Goal: Task Accomplishment & Management: Complete application form

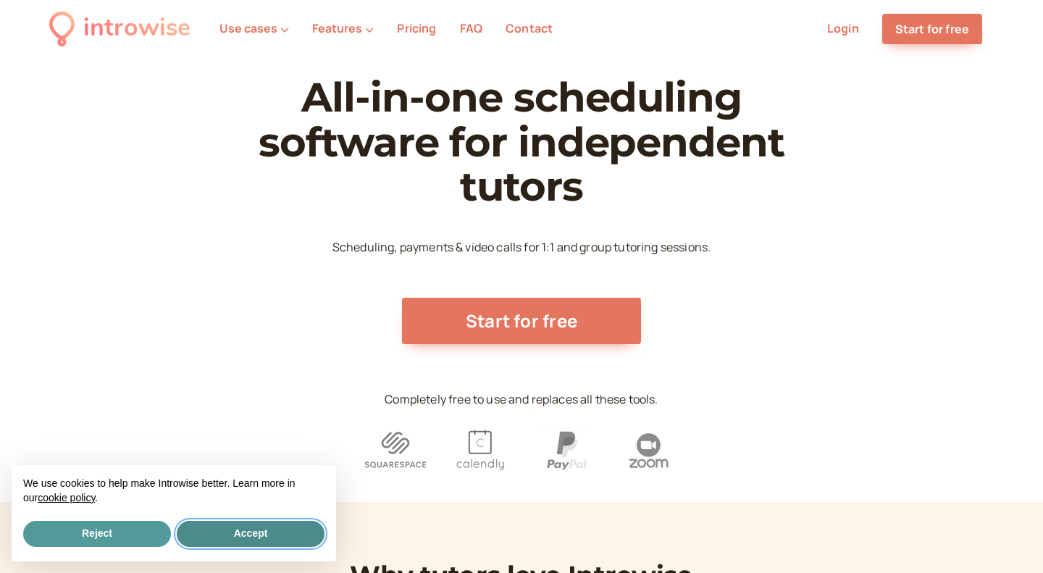
click at [233, 535] on button "Accept" at bounding box center [251, 534] width 148 height 26
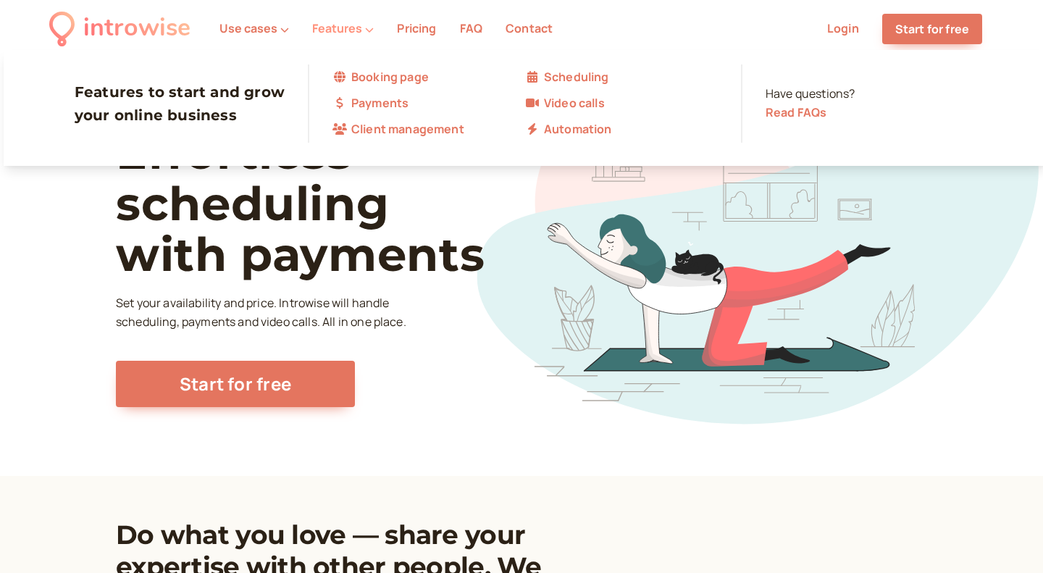
click at [335, 27] on button "Features" at bounding box center [343, 28] width 62 height 13
click at [428, 109] on link "Payments" at bounding box center [429, 103] width 193 height 19
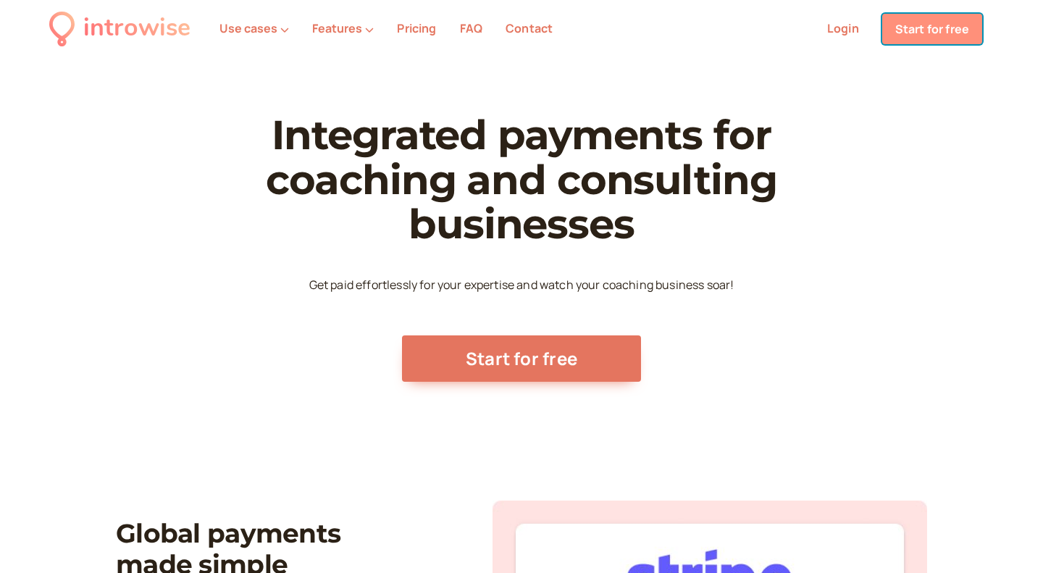
click at [932, 34] on link "Start for free" at bounding box center [932, 29] width 100 height 30
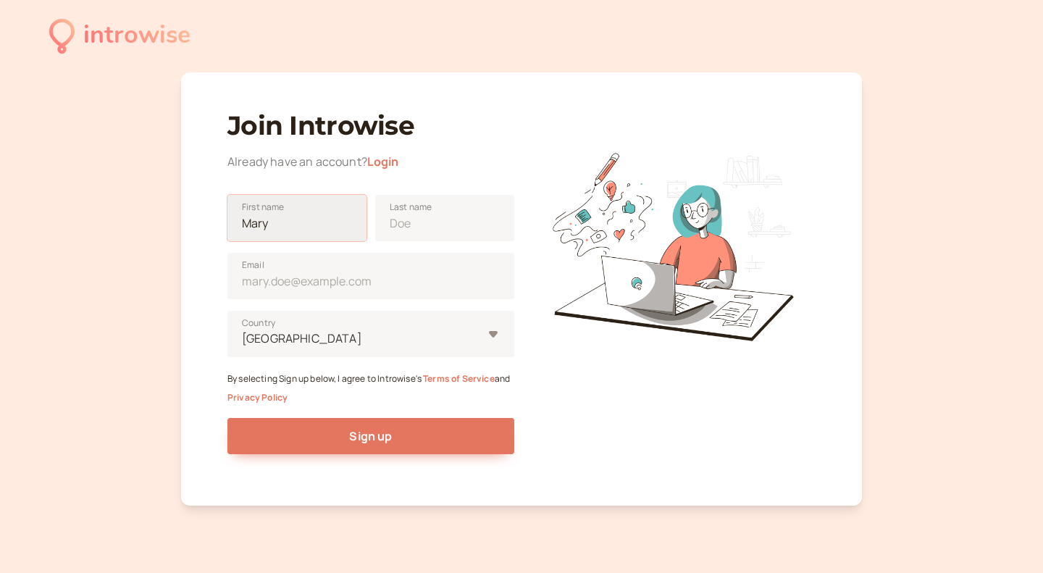
click at [285, 232] on input "First name" at bounding box center [296, 218] width 139 height 46
drag, startPoint x: 281, startPoint y: 225, endPoint x: 217, endPoint y: 225, distance: 63.7
click at [227, 225] on input "First name" at bounding box center [296, 218] width 139 height 46
type input "Striking"
click at [402, 231] on input "Last name" at bounding box center [444, 218] width 139 height 46
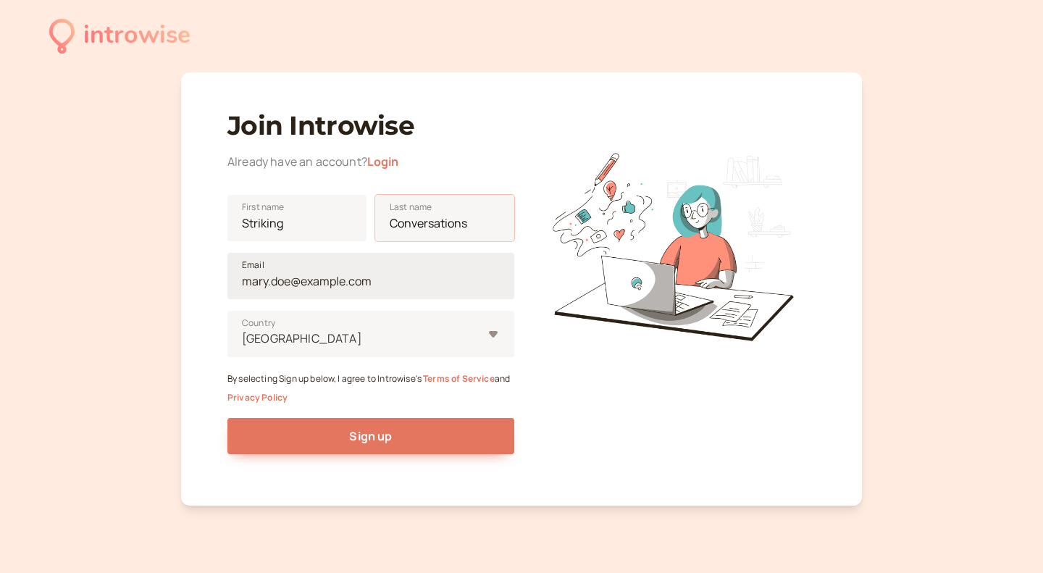
type input "Conversations"
click at [347, 286] on input "Email" at bounding box center [370, 276] width 287 height 46
type input "striking.conversations.channel@gmail.com"
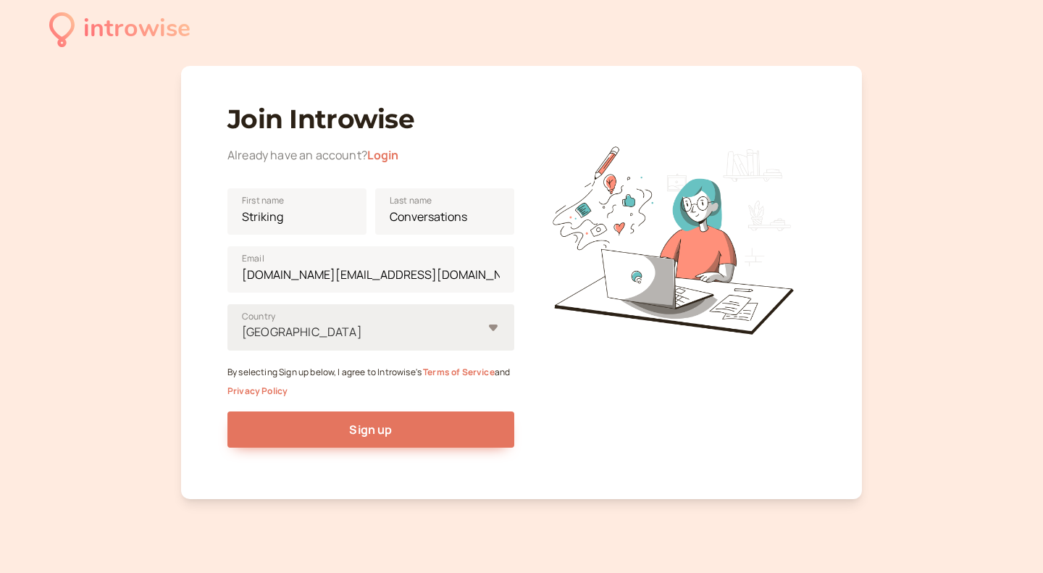
click at [254, 340] on div at bounding box center [362, 332] width 242 height 20
click at [243, 340] on input "United States Country" at bounding box center [242, 332] width 2 height 17
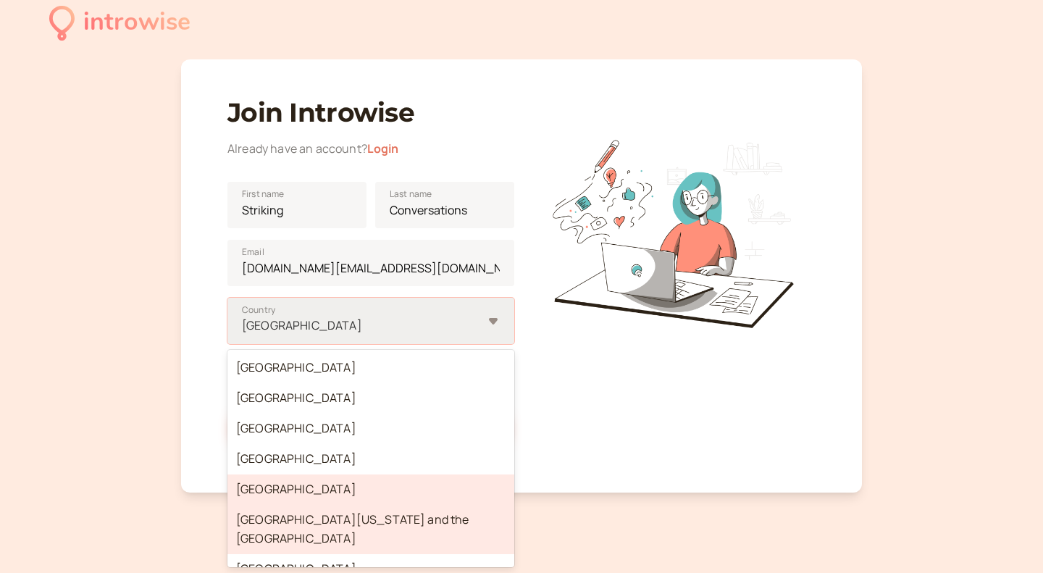
scroll to position [6100, 0]
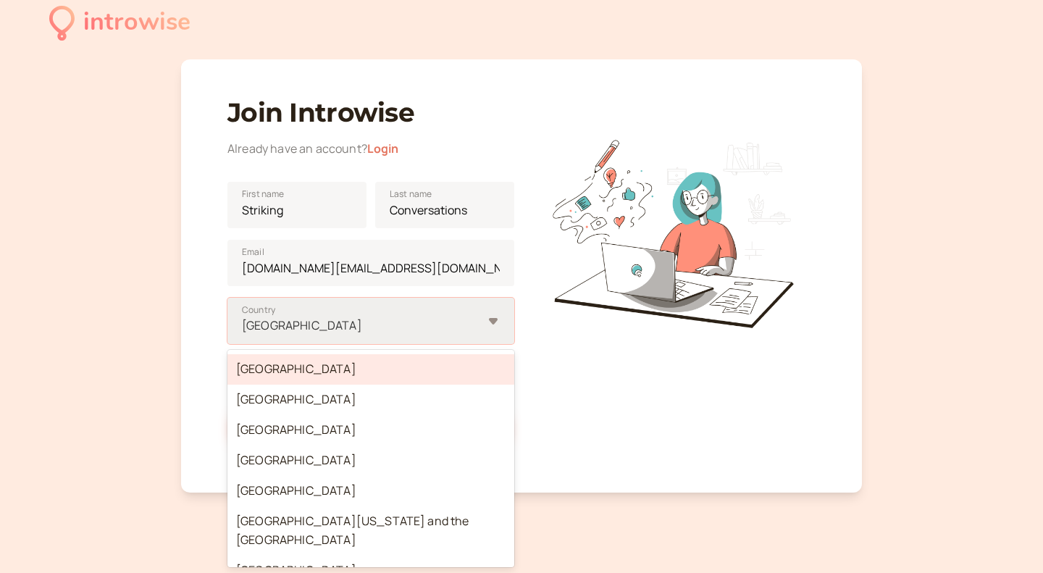
click at [260, 374] on div "Slovakia" at bounding box center [370, 369] width 287 height 30
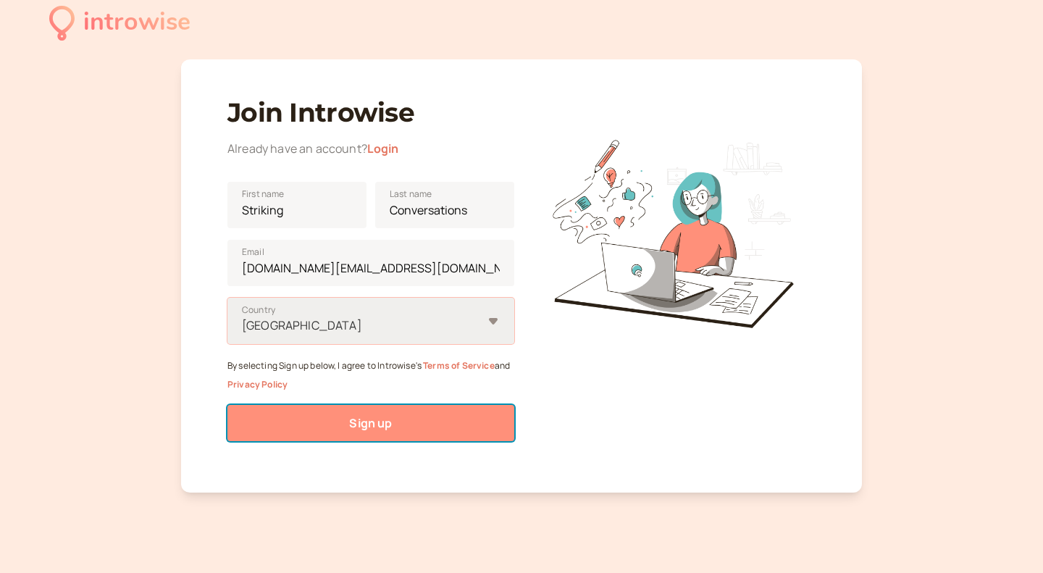
click at [294, 422] on button "Sign up" at bounding box center [370, 423] width 287 height 36
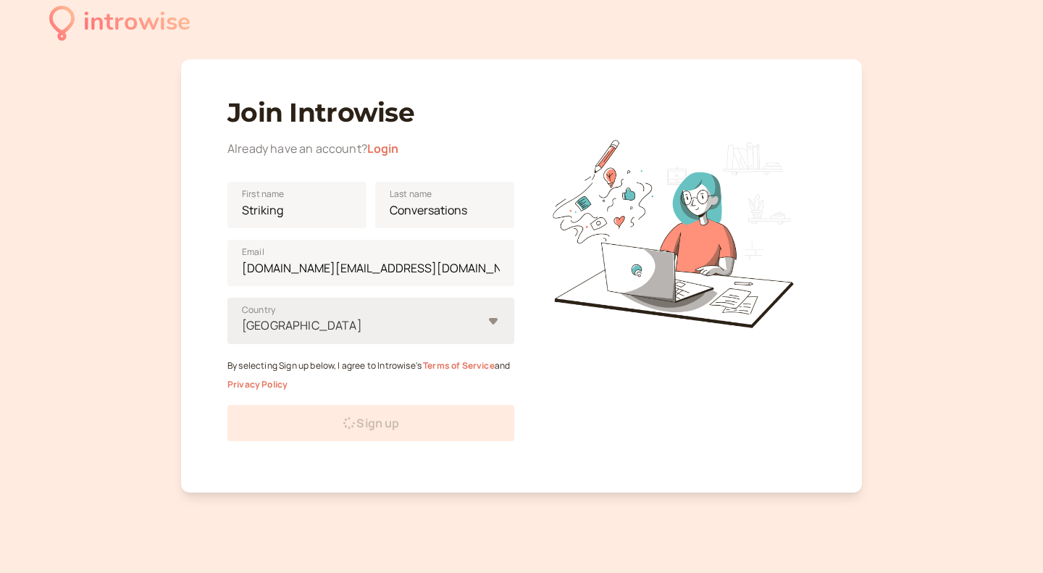
scroll to position [0, 0]
